Goal: Find specific page/section: Find specific page/section

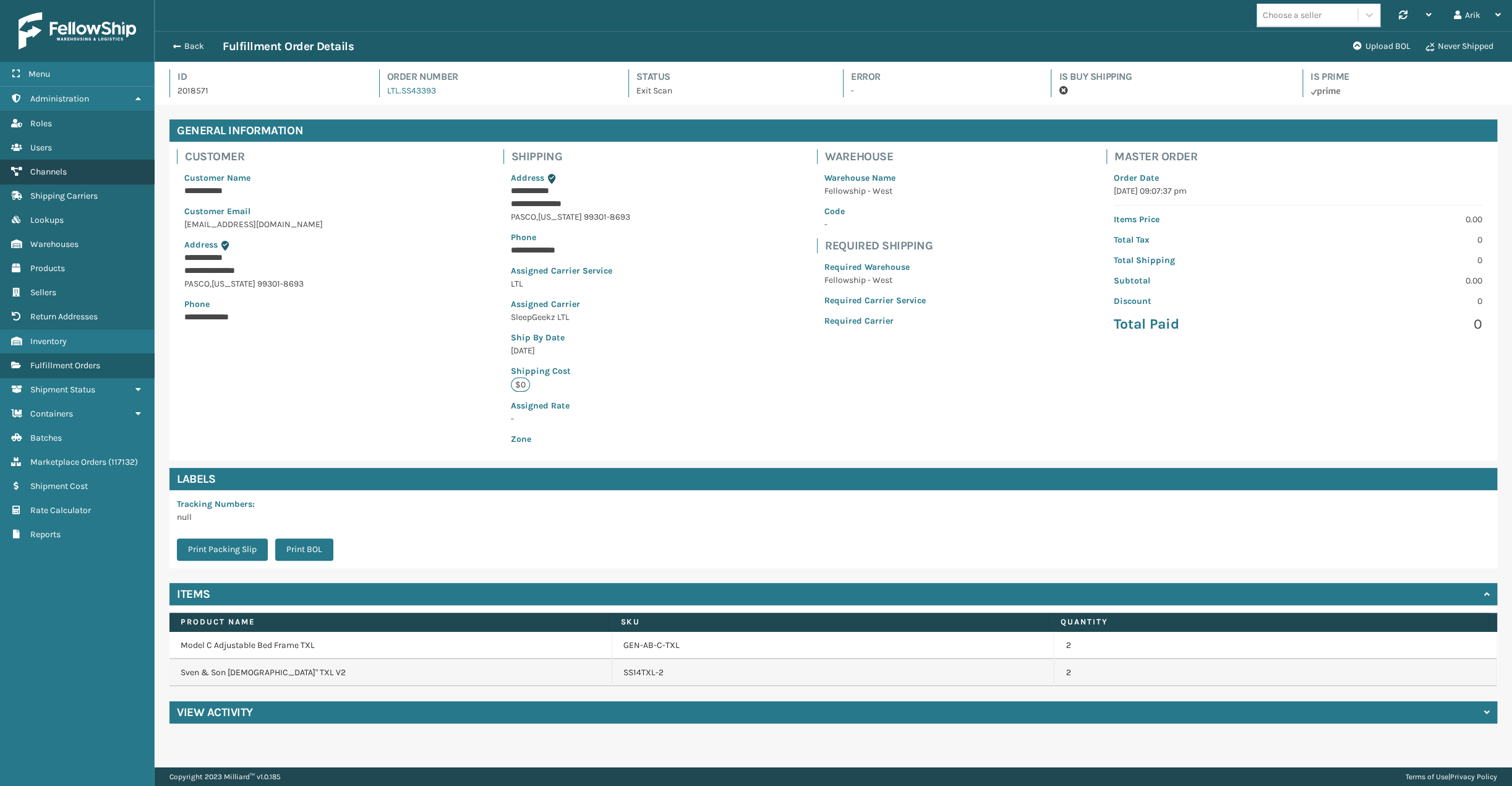
scroll to position [29, 1357]
click at [74, 172] on link "Channels" at bounding box center [77, 172] width 154 height 24
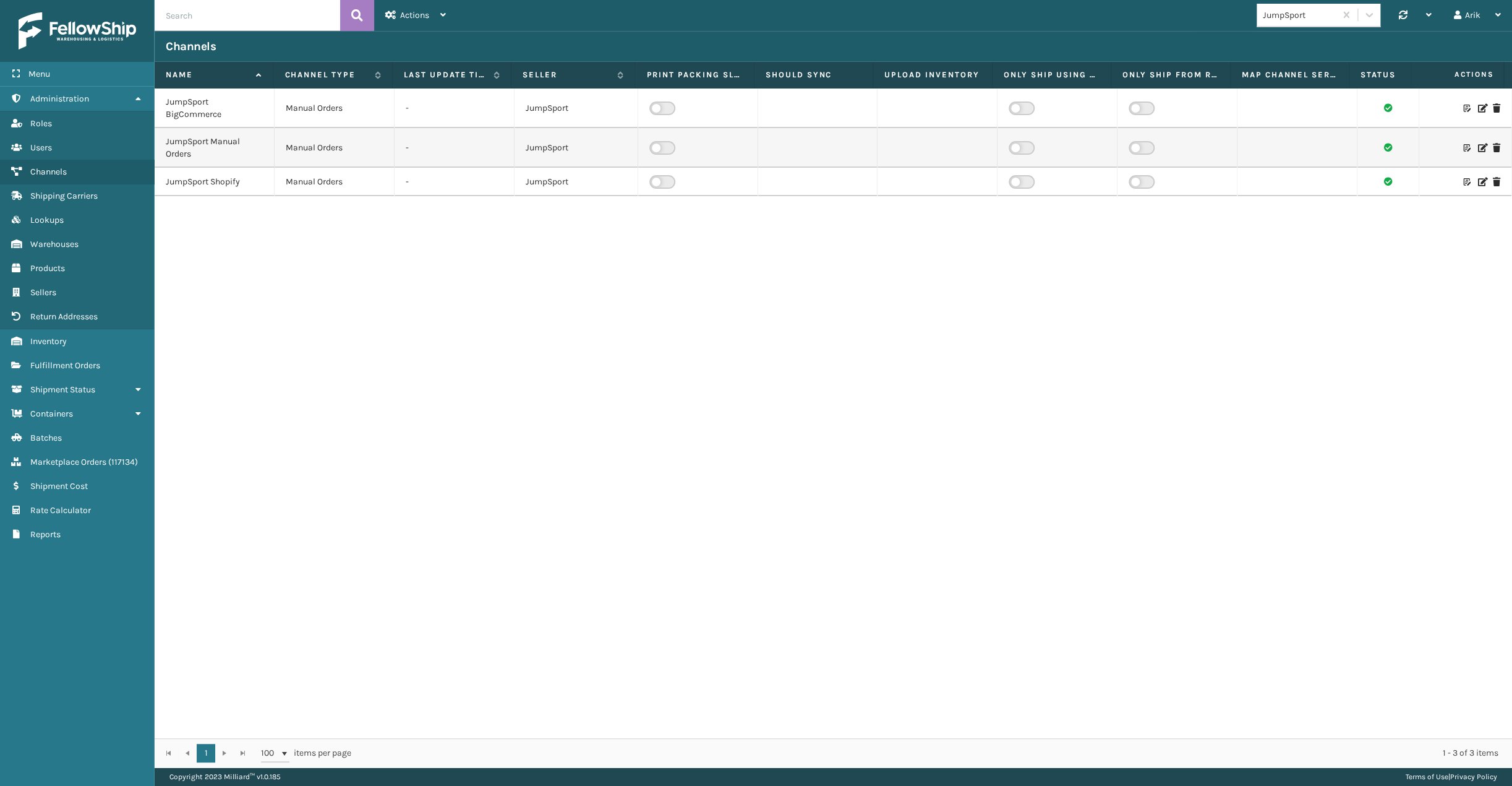
click at [909, 185] on td at bounding box center [937, 182] width 120 height 28
click at [1315, 12] on div "JumpSport" at bounding box center [1299, 15] width 74 height 13
click at [1291, 193] on div "Culvani" at bounding box center [1319, 196] width 124 height 23
click at [1478, 177] on icon at bounding box center [1481, 176] width 8 height 8
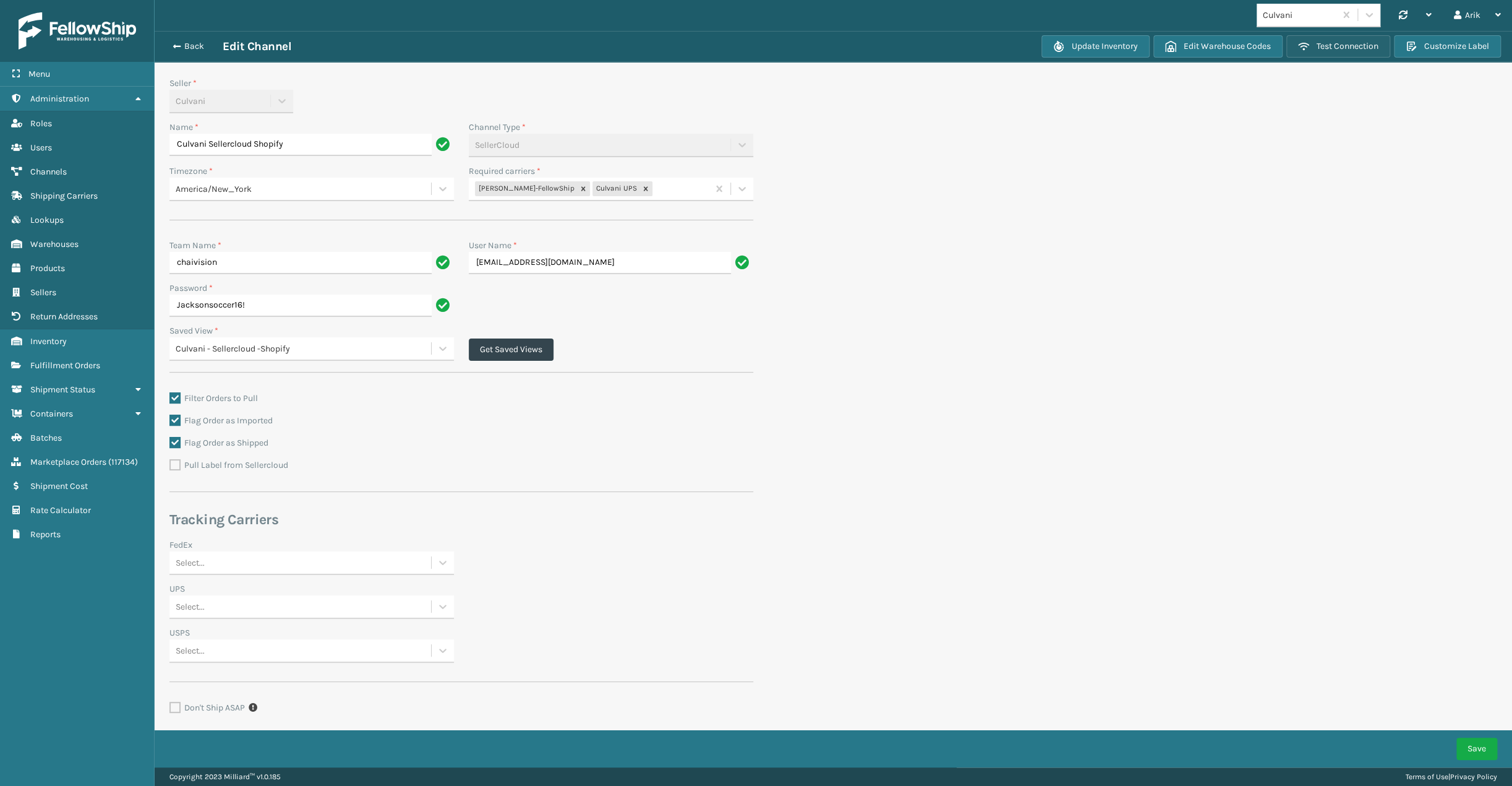
click at [1350, 44] on button "Test Connection" at bounding box center [1338, 46] width 104 height 23
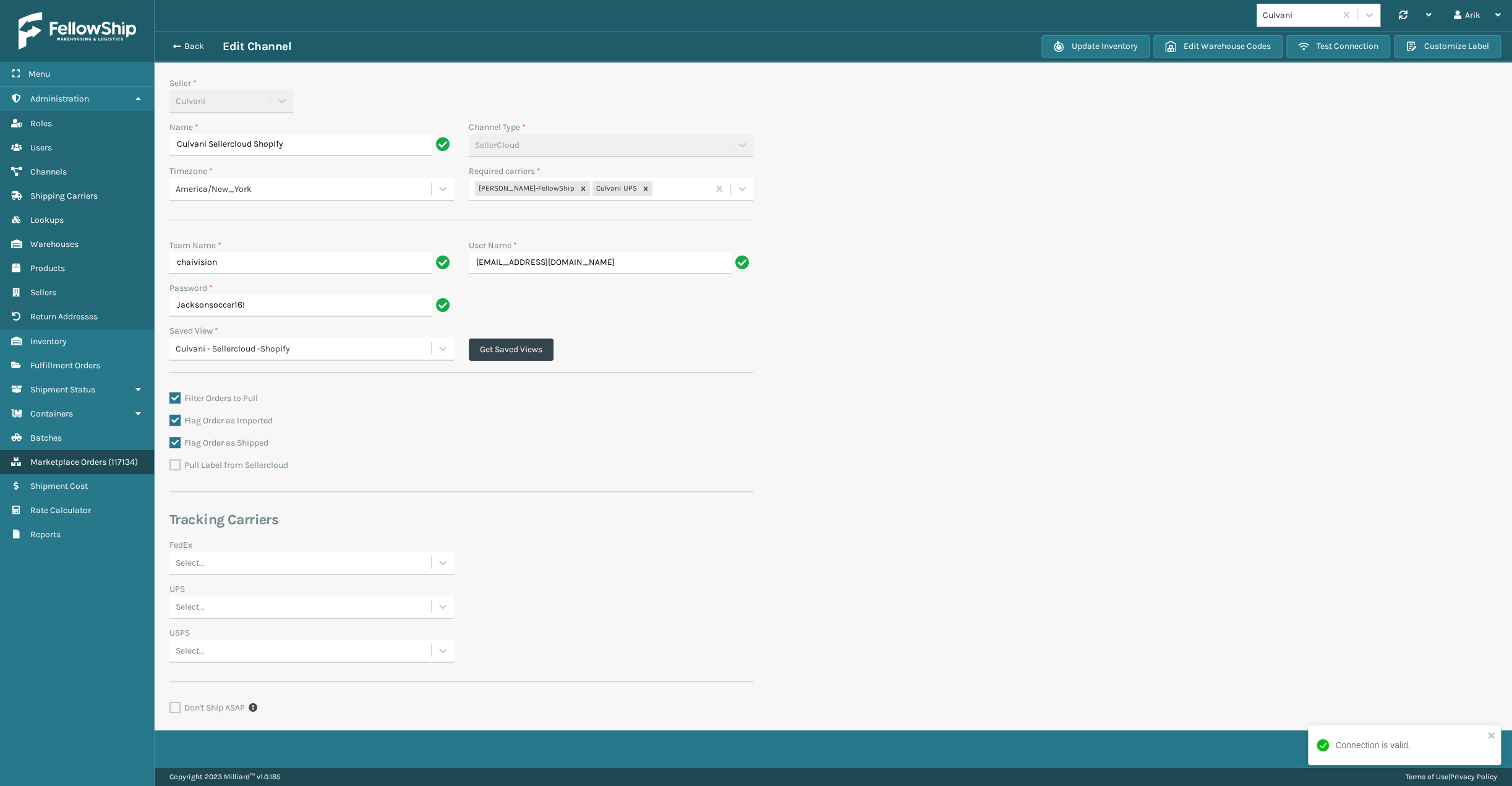
click at [69, 459] on span "Marketplace Orders" at bounding box center [68, 461] width 76 height 11
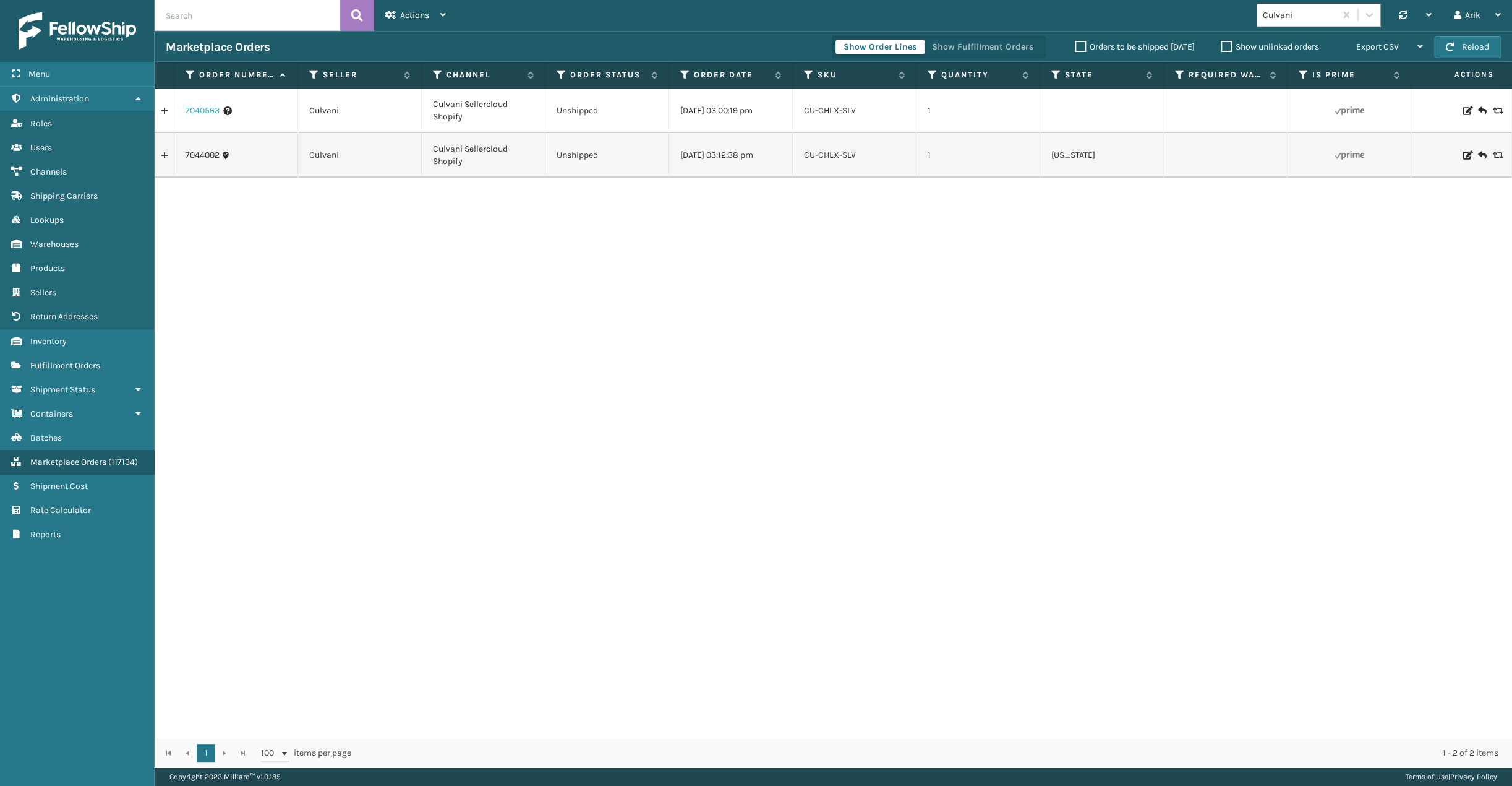
click at [204, 113] on link "7040563" at bounding box center [202, 110] width 34 height 13
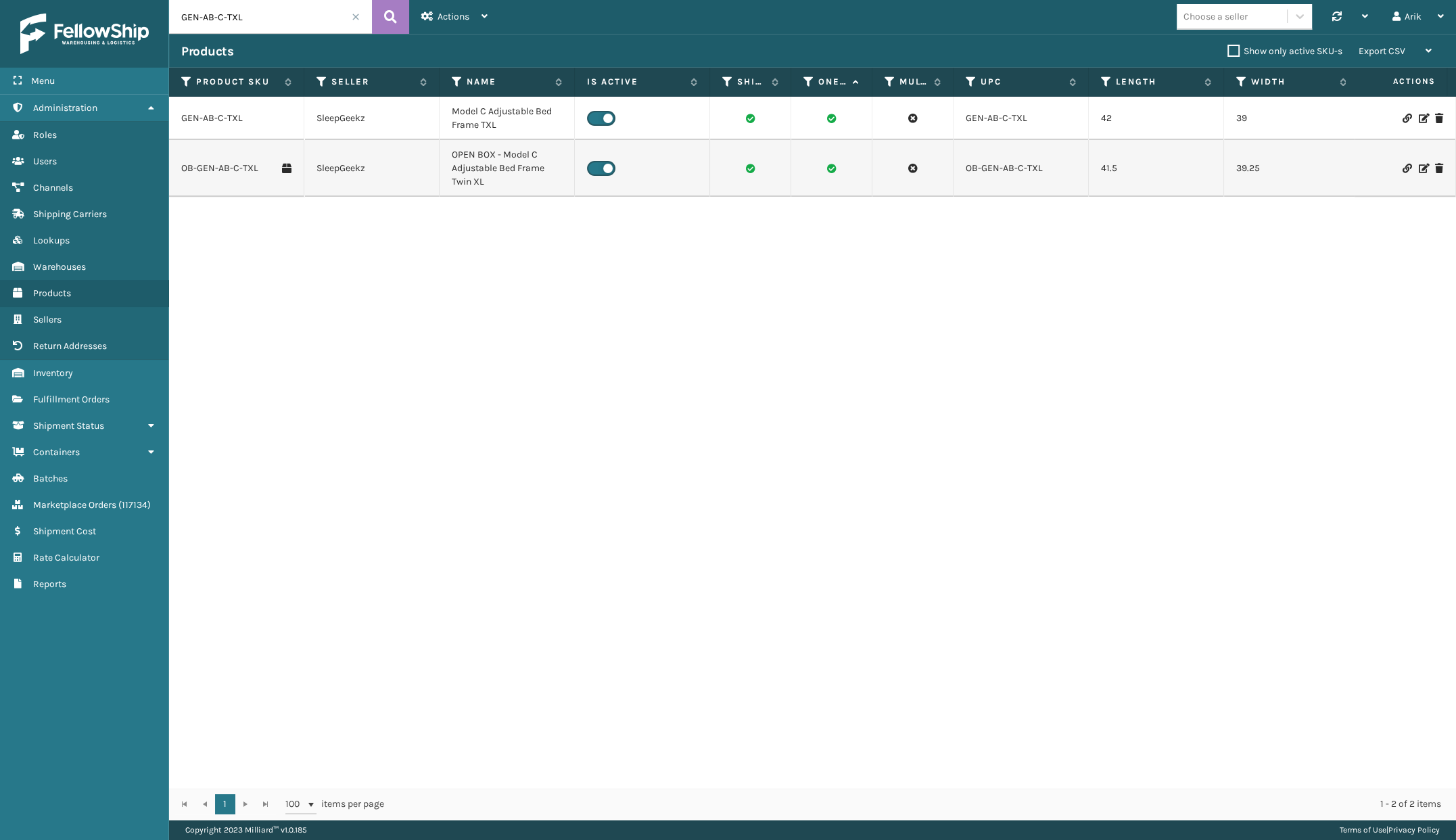
click at [223, 14] on input "GEN-AB-C-TXL" at bounding box center [271, 16] width 203 height 34
paste input "KM-RPCPS-2D79-GRT"
type input "KM-RPCPS-2D79-GRT"
